Goal: Task Accomplishment & Management: Use online tool/utility

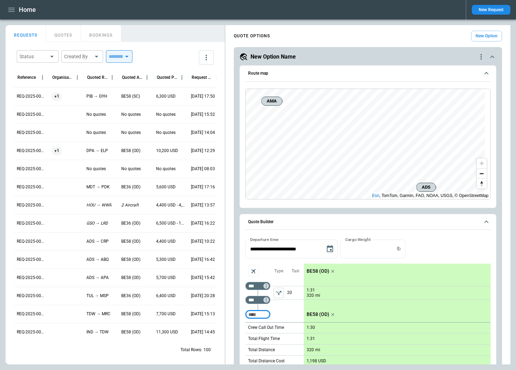
click at [481, 34] on button "New Option" at bounding box center [486, 36] width 31 height 11
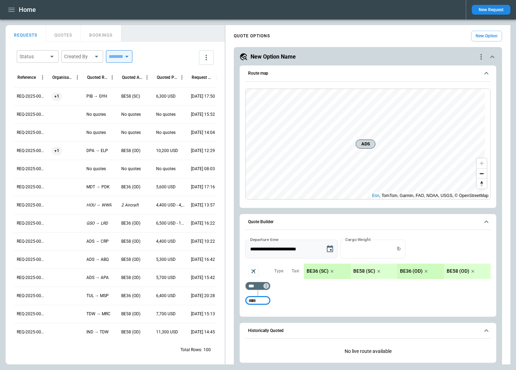
click at [329, 244] on button "Choose date, selected date is Aug 25, 2025" at bounding box center [330, 249] width 14 height 14
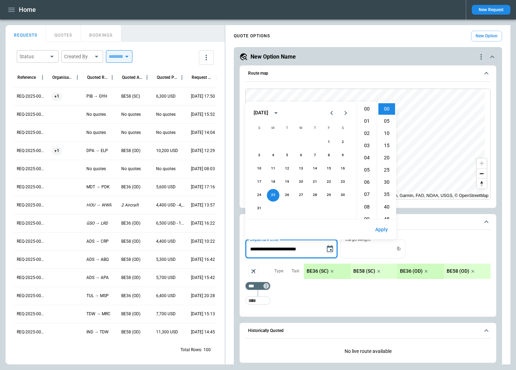
scroll to position [245, 0]
click at [302, 194] on button "27" at bounding box center [301, 195] width 13 height 13
click at [369, 136] on li "08" at bounding box center [367, 136] width 17 height 12
type input "**********"
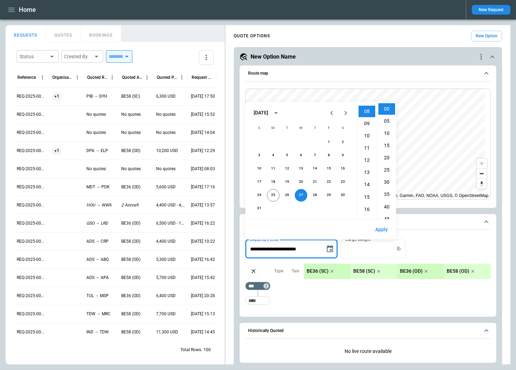
scroll to position [98, 0]
click at [380, 229] on button "Apply" at bounding box center [382, 229] width 24 height 15
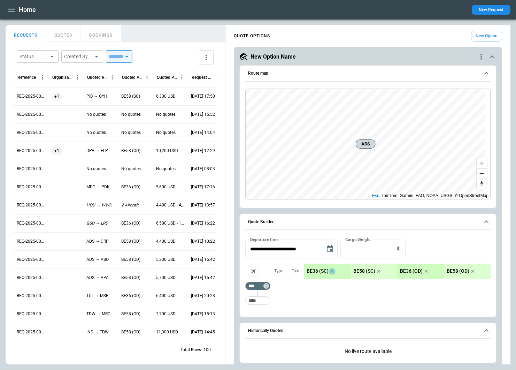
click at [332, 271] on icon "scrollable content" at bounding box center [332, 271] width 3 height 3
click at [423, 271] on icon "scrollable content" at bounding box center [426, 271] width 7 height 7
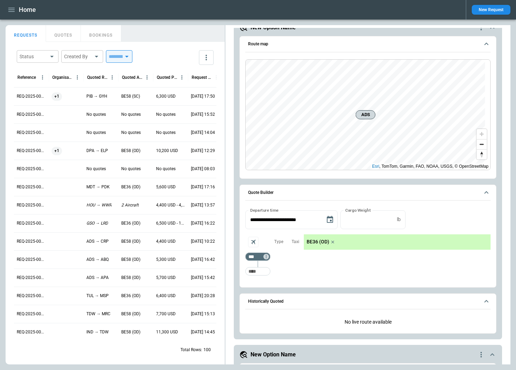
scroll to position [105, 0]
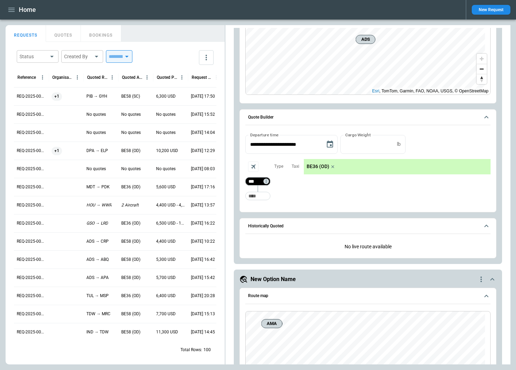
click at [257, 182] on input "***" at bounding box center [257, 181] width 20 height 7
type input "***"
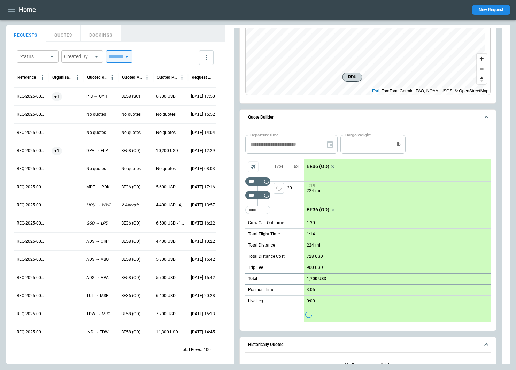
click at [514, 100] on main "FindBorderBarSize REQUESTS QUOTES BOOKINGS Status ​ Created By ​ ​ Reference Or…" at bounding box center [258, 195] width 516 height 350
click at [256, 208] on input "Too short" at bounding box center [258, 210] width 22 height 13
type input "***"
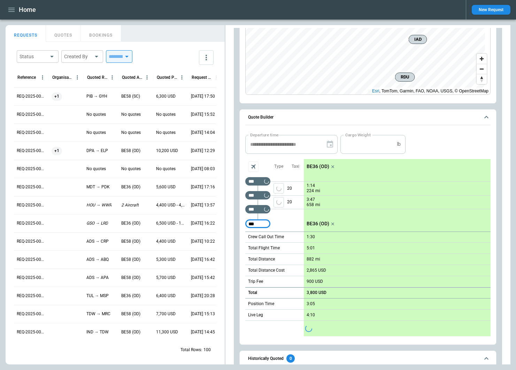
type input "***"
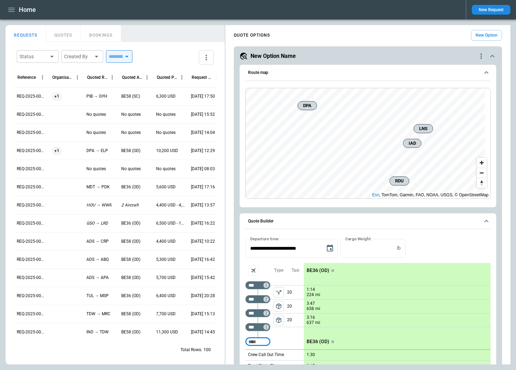
scroll to position [0, 0]
click at [515, 157] on main "FindBorderBarSize REQUESTS QUOTES BOOKINGS Status ​ Created By ​ ​ Reference Or…" at bounding box center [258, 195] width 516 height 350
click at [512, 193] on main "FindBorderBarSize REQUESTS QUOTES BOOKINGS Status ​ Created By ​ ​ Reference Or…" at bounding box center [258, 195] width 516 height 350
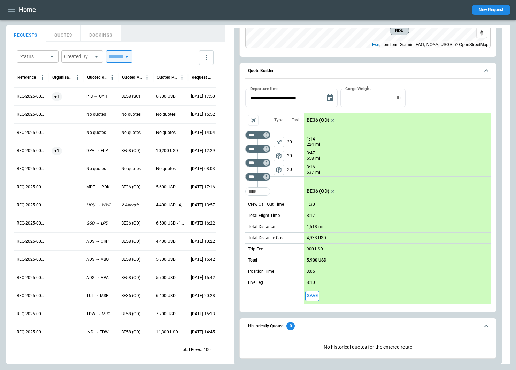
scroll to position [174, 0]
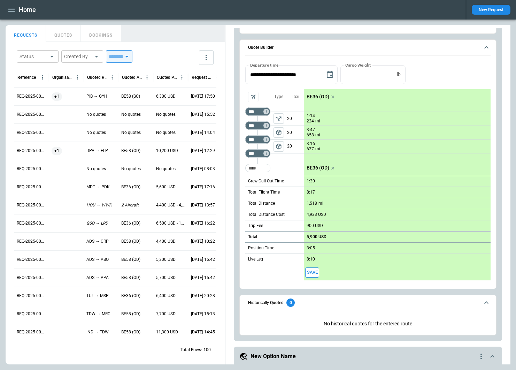
click at [513, 160] on main "FindBorderBarSize REQUESTS QUOTES BOOKINGS Status ​ Created By ​ ​ Reference Or…" at bounding box center [258, 195] width 516 height 350
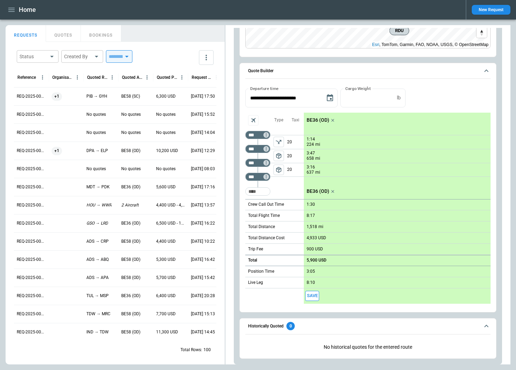
scroll to position [139, 0]
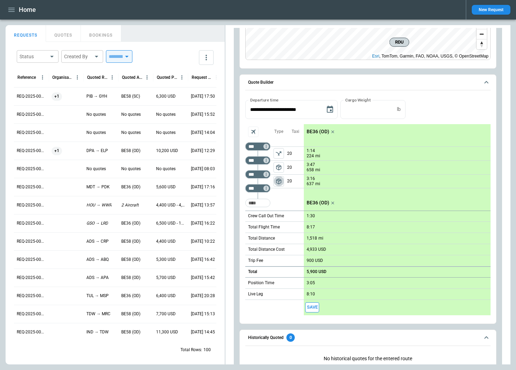
click at [282, 181] on span "package_2" at bounding box center [278, 181] width 7 height 7
click at [277, 181] on icon "left aligned" at bounding box center [278, 181] width 7 height 7
click at [278, 168] on span "package_2" at bounding box center [278, 167] width 7 height 7
click at [254, 130] on icon "Aircraft selection" at bounding box center [253, 131] width 7 height 7
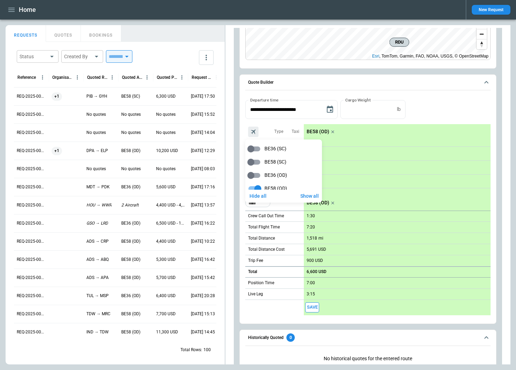
click at [482, 241] on div at bounding box center [258, 185] width 516 height 370
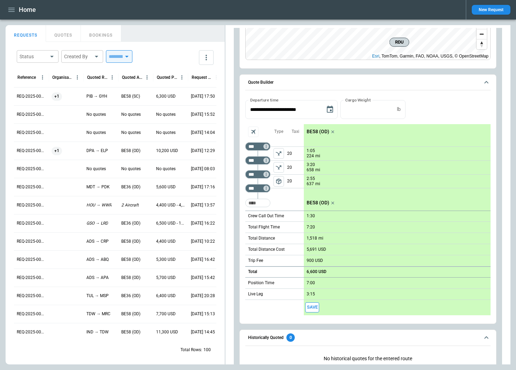
click at [279, 178] on span "package_2" at bounding box center [278, 181] width 7 height 7
click at [281, 168] on icon "left aligned" at bounding box center [278, 167] width 7 height 7
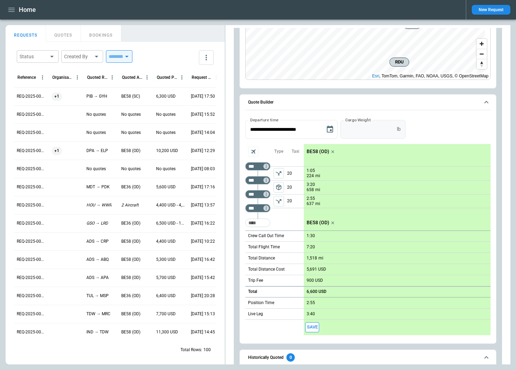
scroll to position [35, 0]
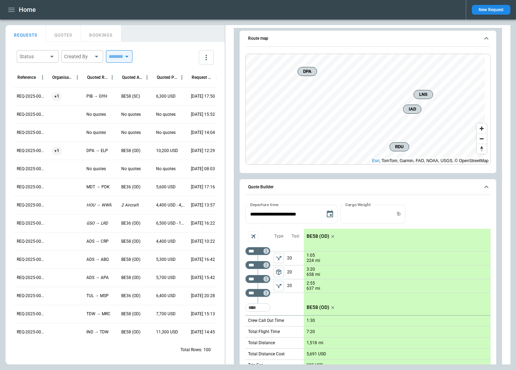
click at [515, 64] on main "FindBorderBarSize REQUESTS QUOTES BOOKINGS Status ​ Created By ​ ​ Reference Or…" at bounding box center [258, 195] width 516 height 350
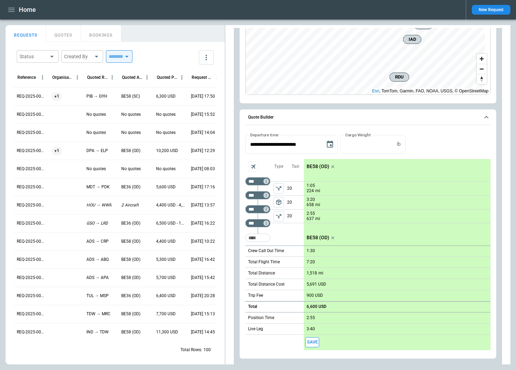
scroll to position [0, 0]
